Goal: Ask a question: Seek information or help from site administrators or community

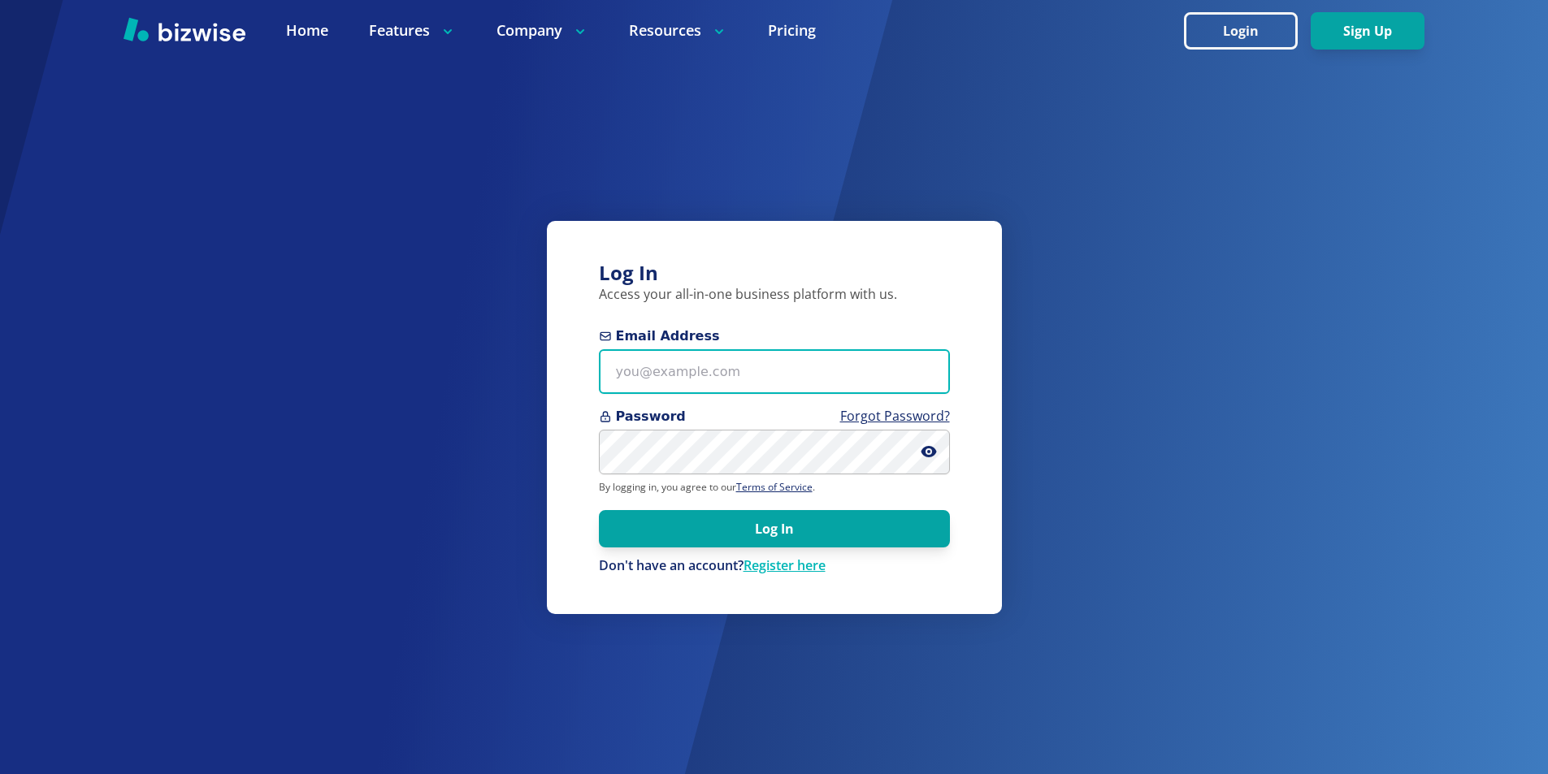
click at [717, 365] on input "Email Address" at bounding box center [774, 371] width 351 height 45
click at [205, 38] on img at bounding box center [185, 29] width 122 height 24
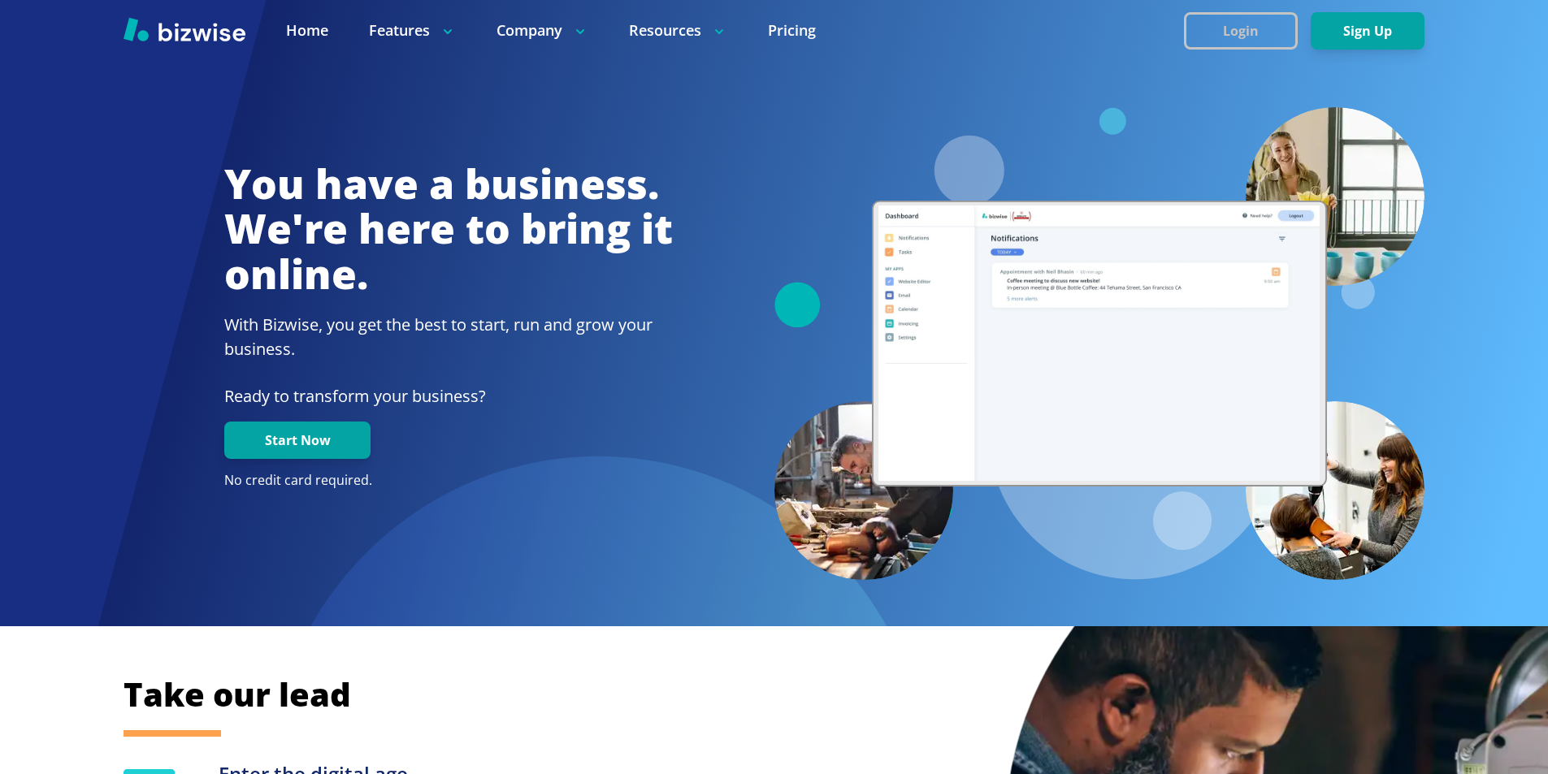
click at [1246, 31] on button "Login" at bounding box center [1241, 30] width 114 height 37
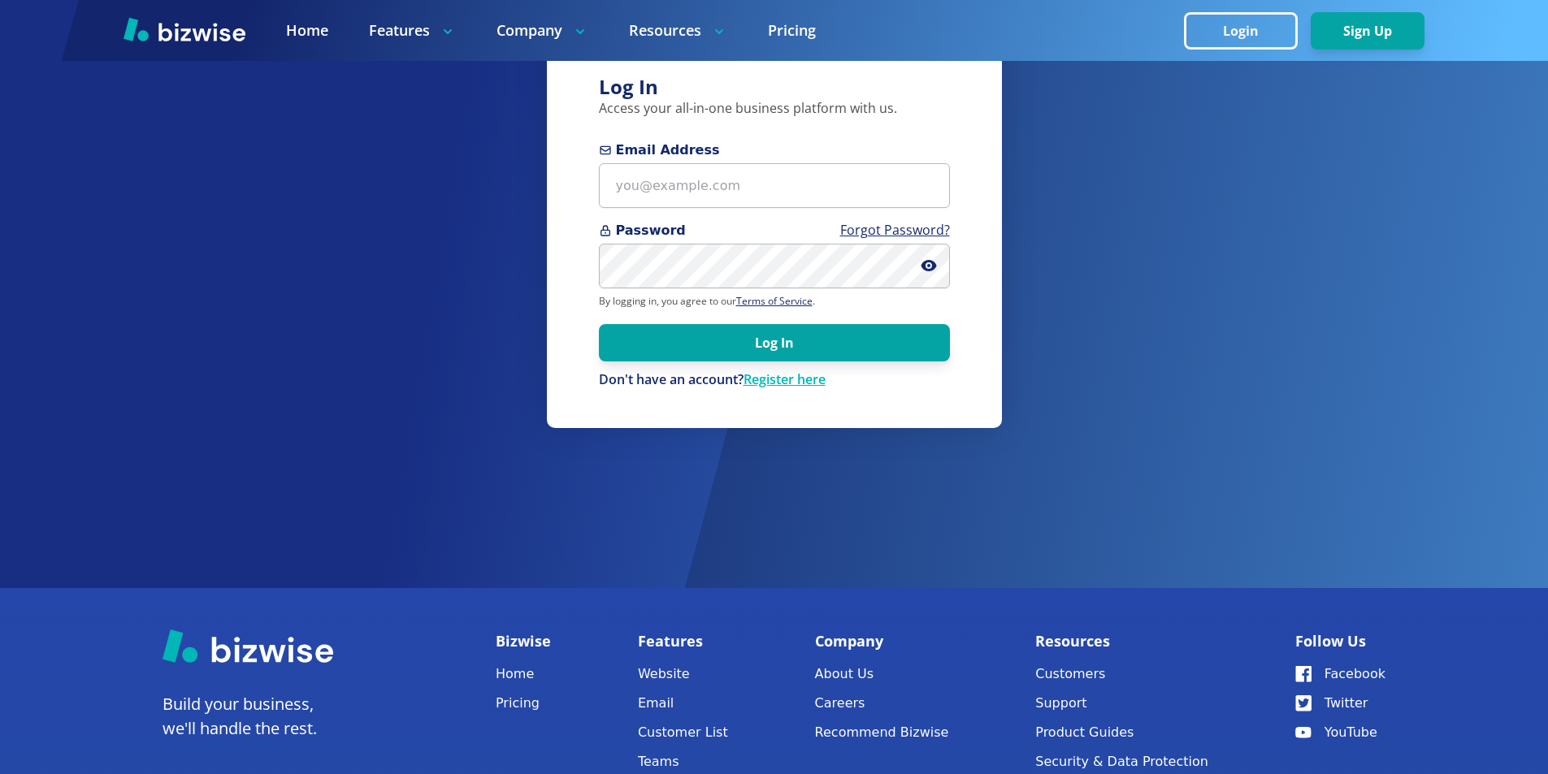
scroll to position [373, 0]
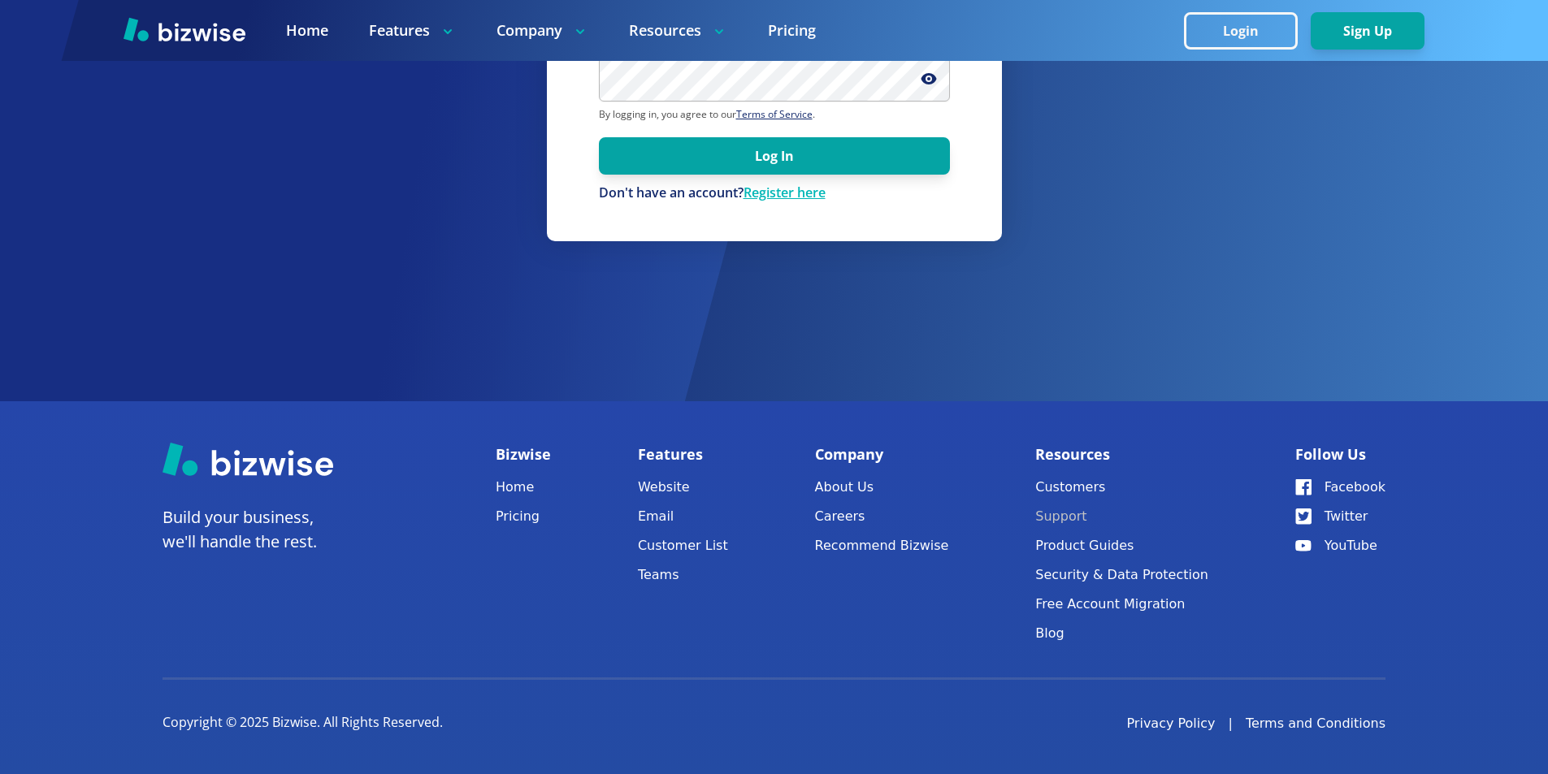
click at [1076, 517] on button "Support" at bounding box center [1121, 516] width 173 height 23
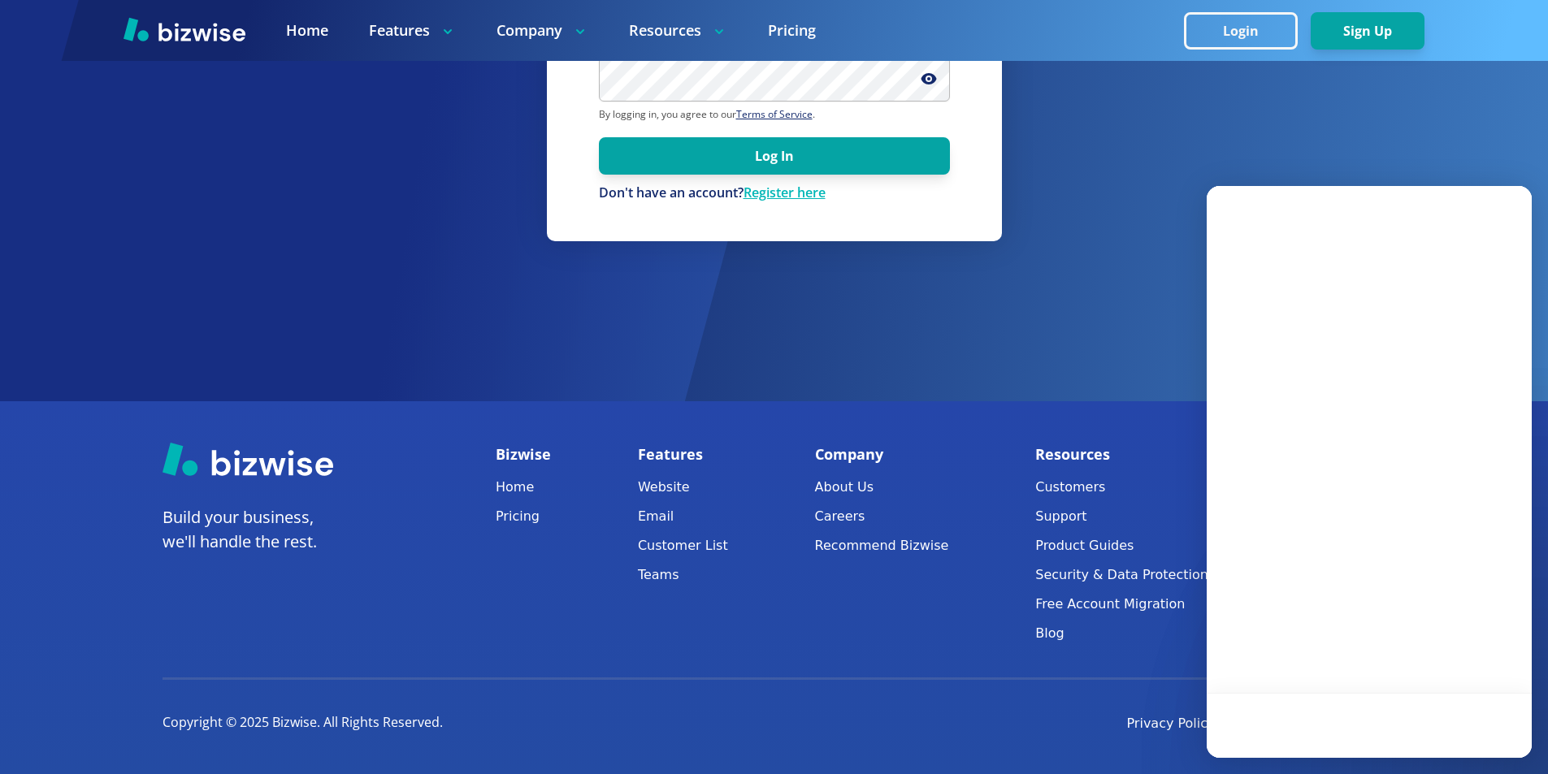
scroll to position [0, 0]
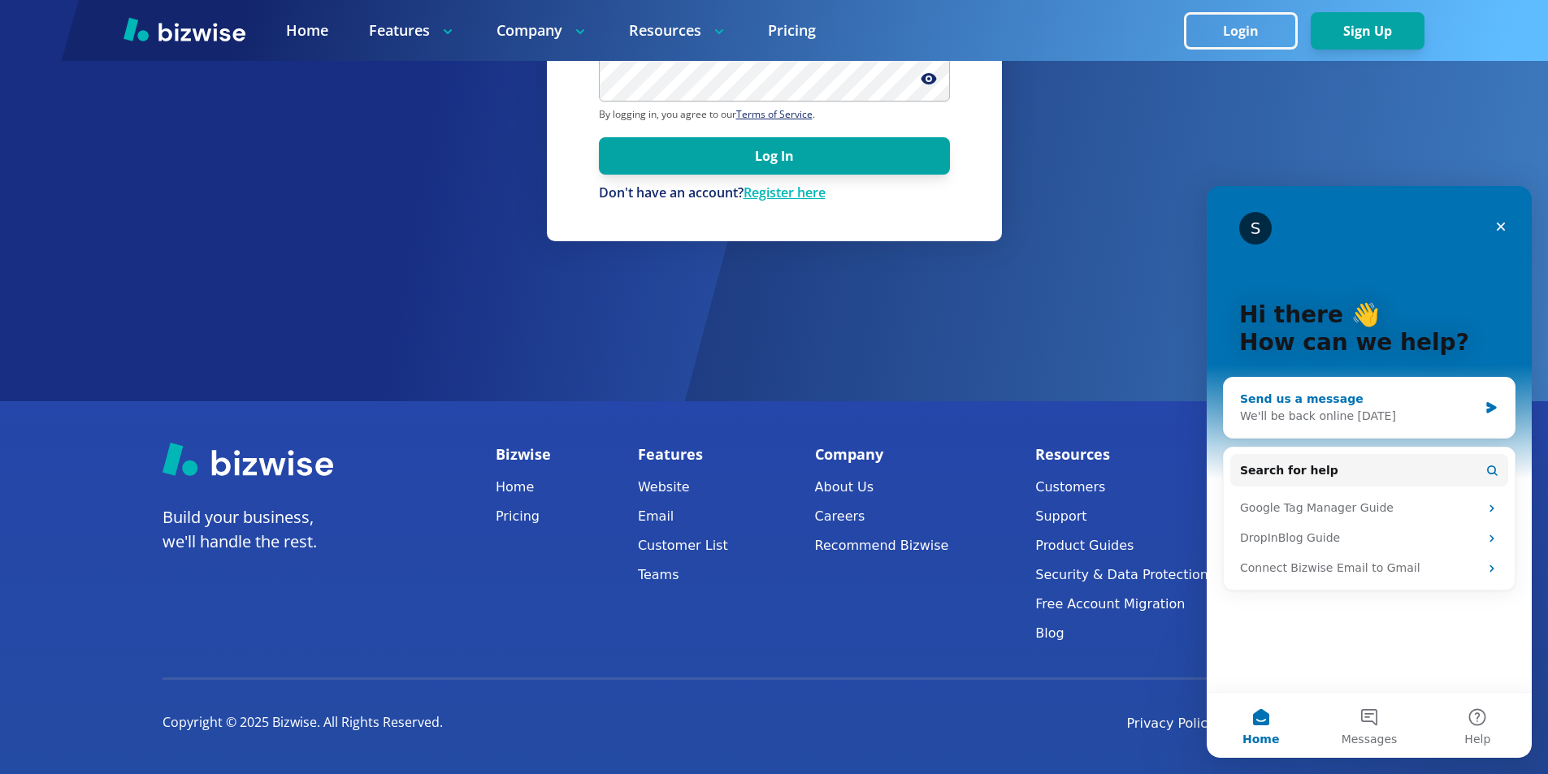
click at [1359, 419] on div "We'll be back online on Monday" at bounding box center [1359, 416] width 238 height 17
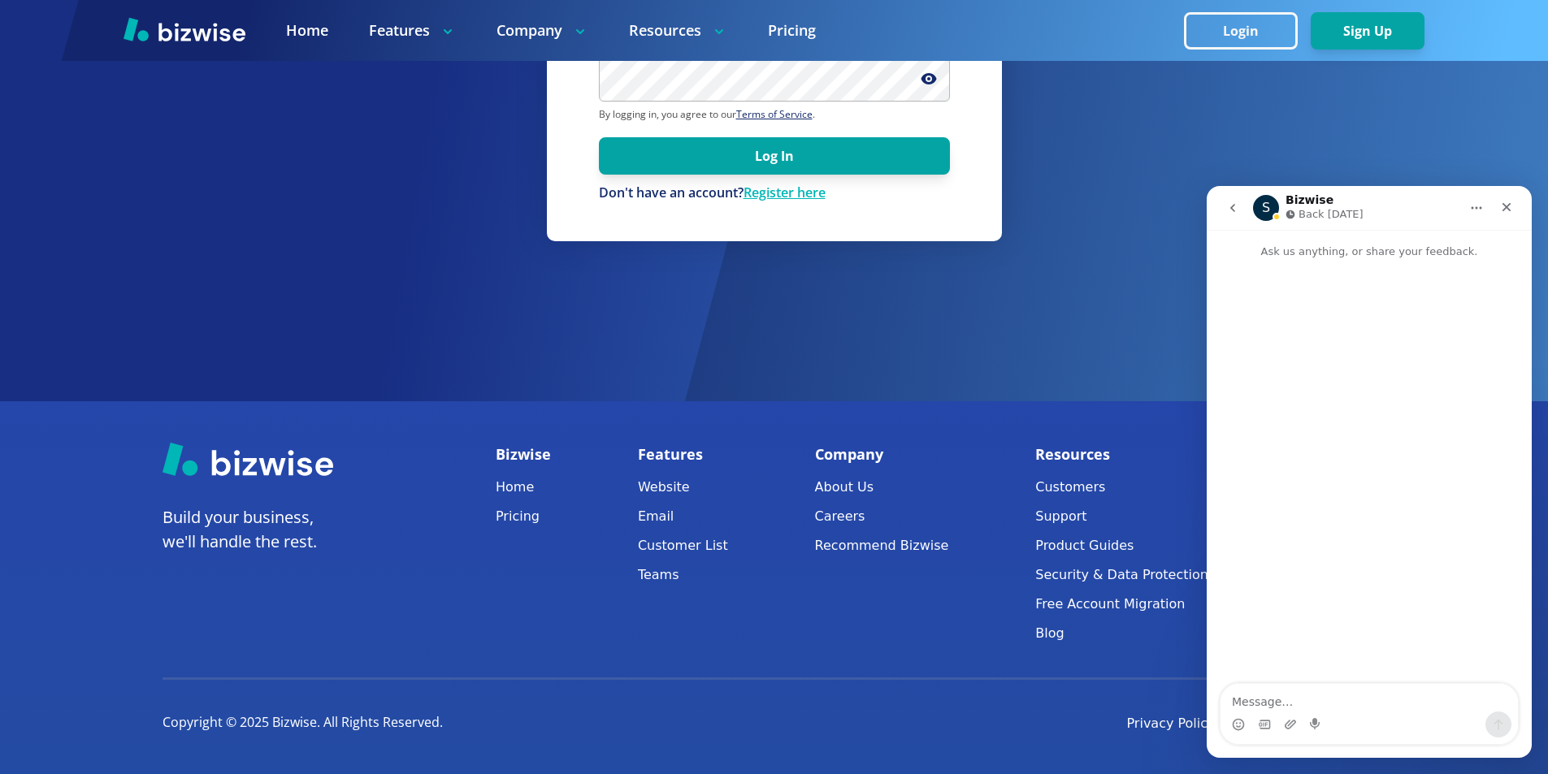
click at [1298, 700] on textarea "Message…" at bounding box center [1368, 698] width 297 height 28
type textarea "Hello,"
type textarea "I have a charge on my account from you and I never requested services from you"
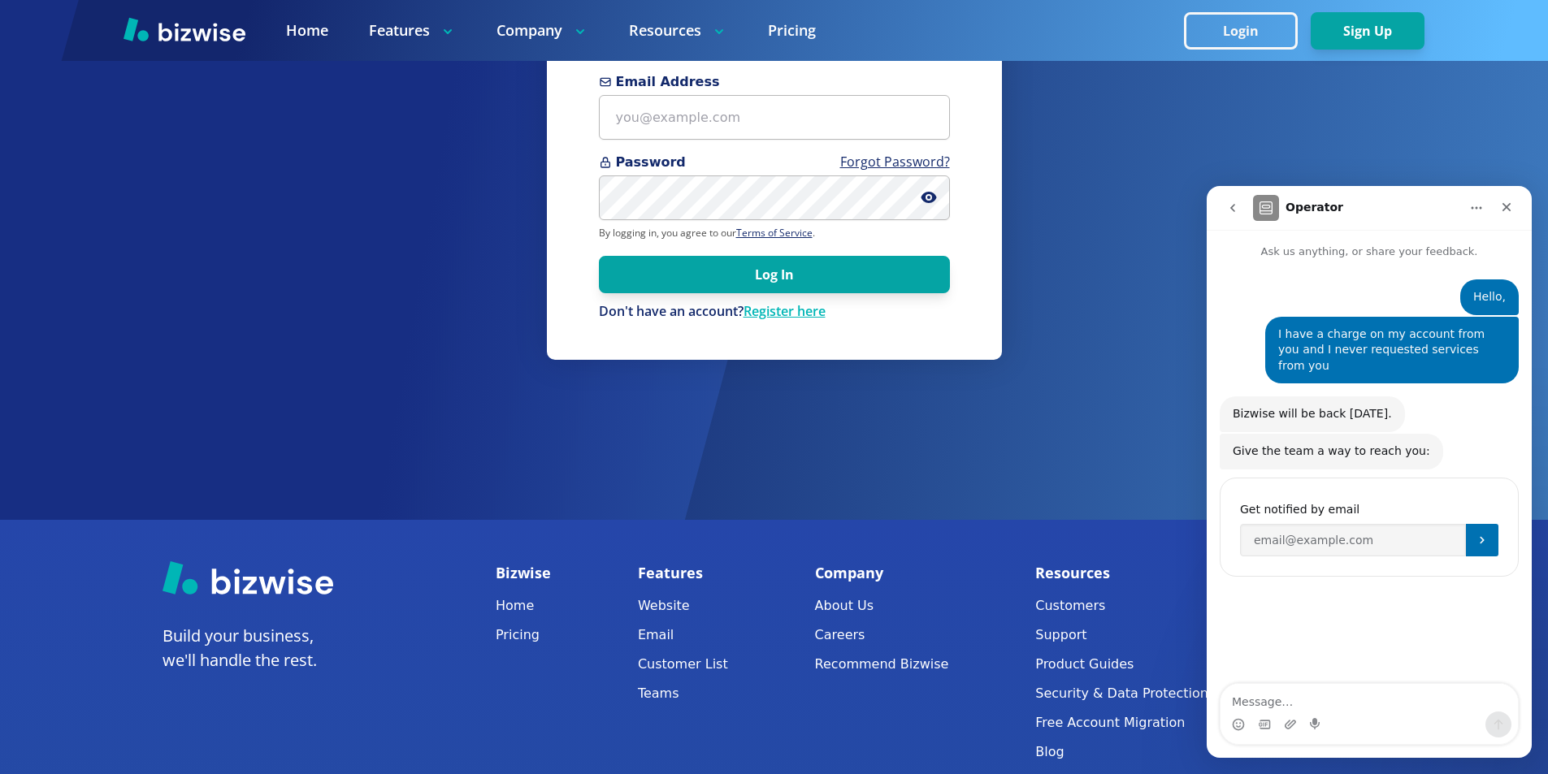
scroll to position [373, 0]
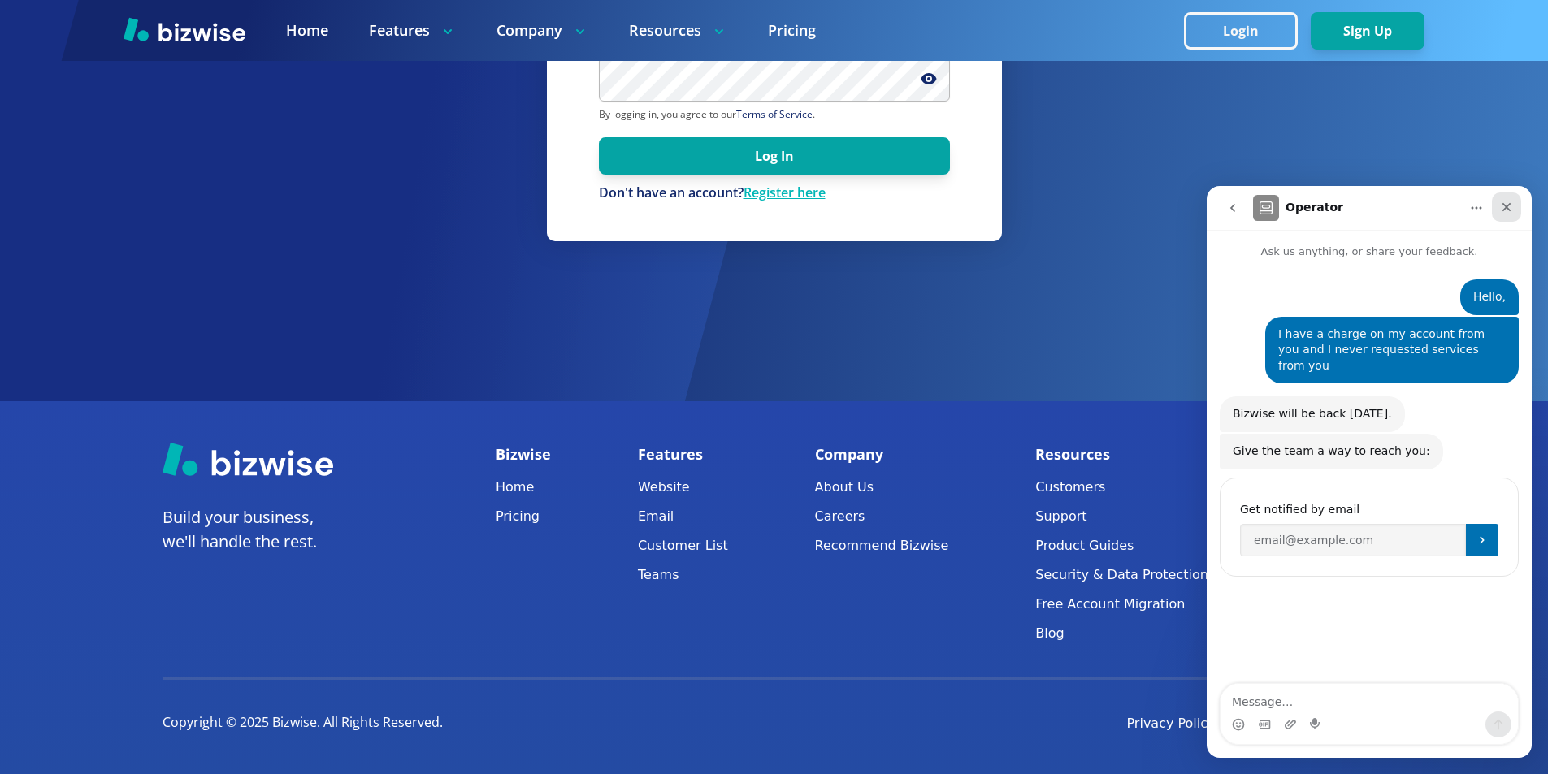
click at [1504, 205] on icon "Close" at bounding box center [1506, 207] width 9 height 9
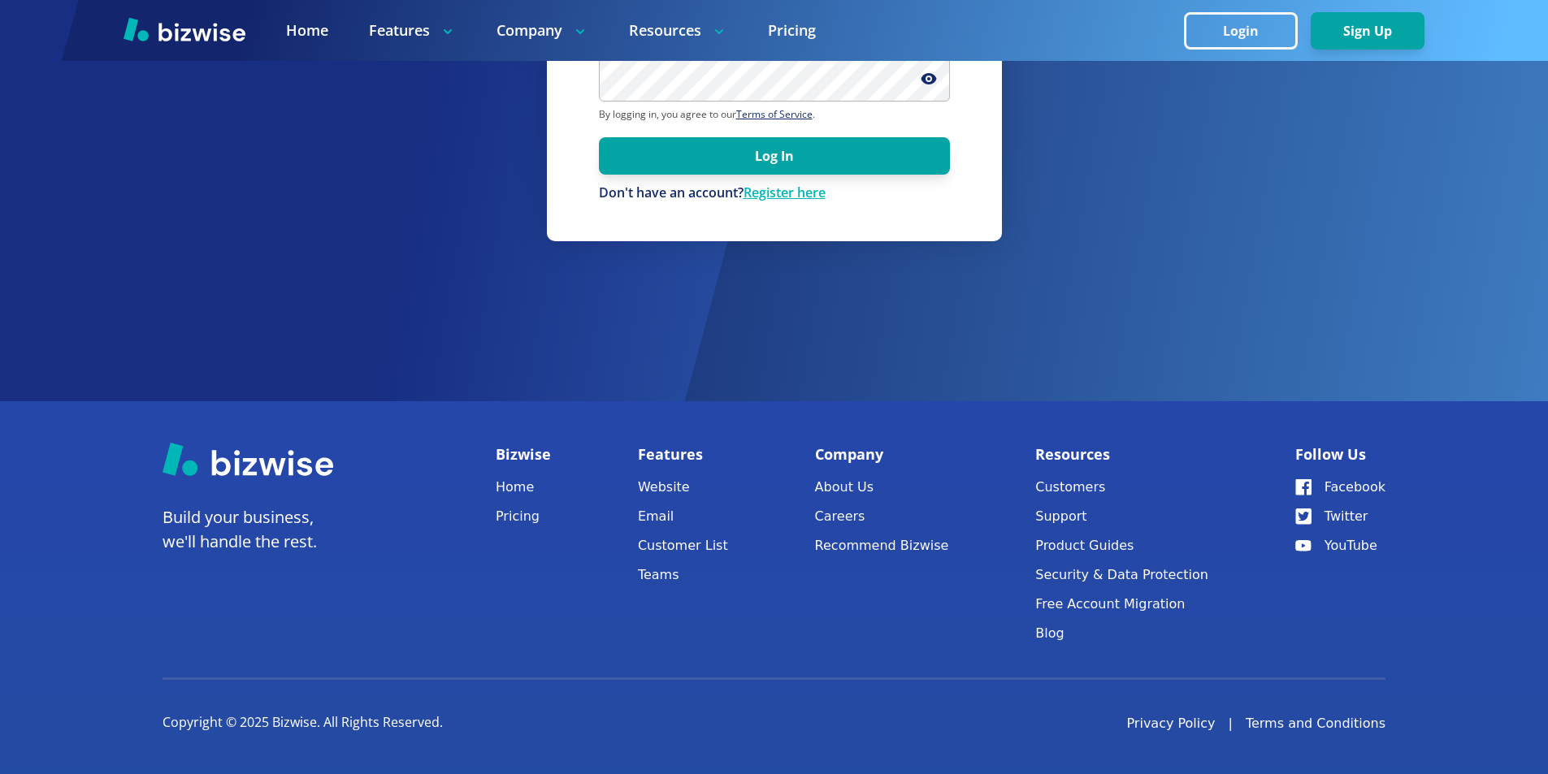
scroll to position [0, 0]
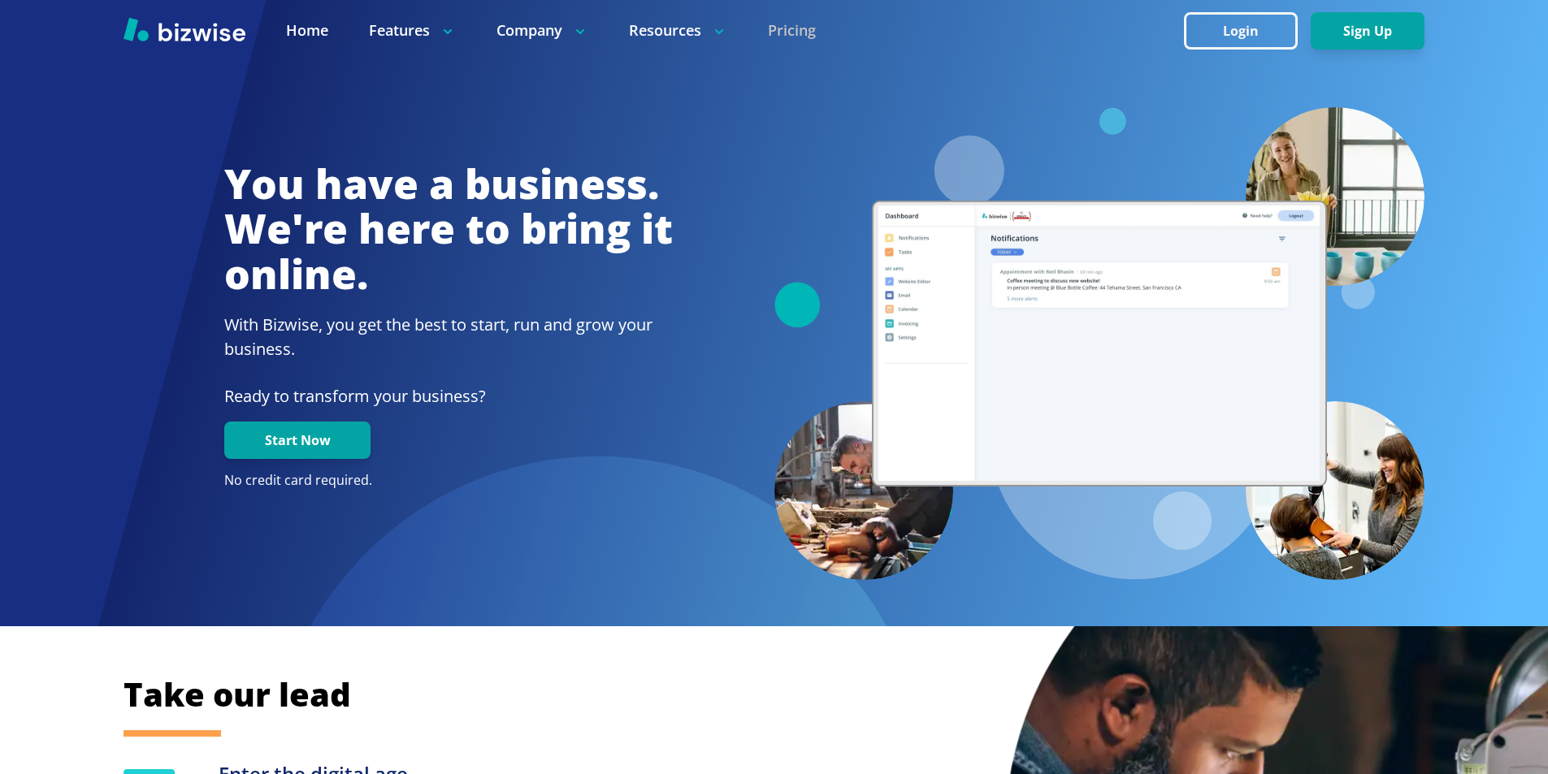
click at [802, 32] on link "Pricing" at bounding box center [792, 30] width 48 height 20
